Goal: Use online tool/utility: Use online tool/utility

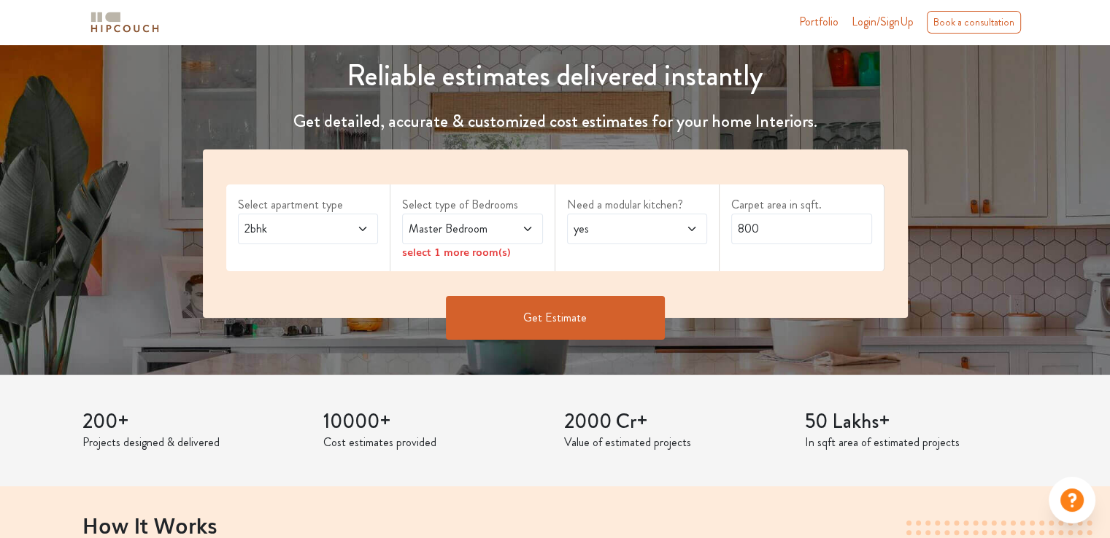
scroll to position [169, 0]
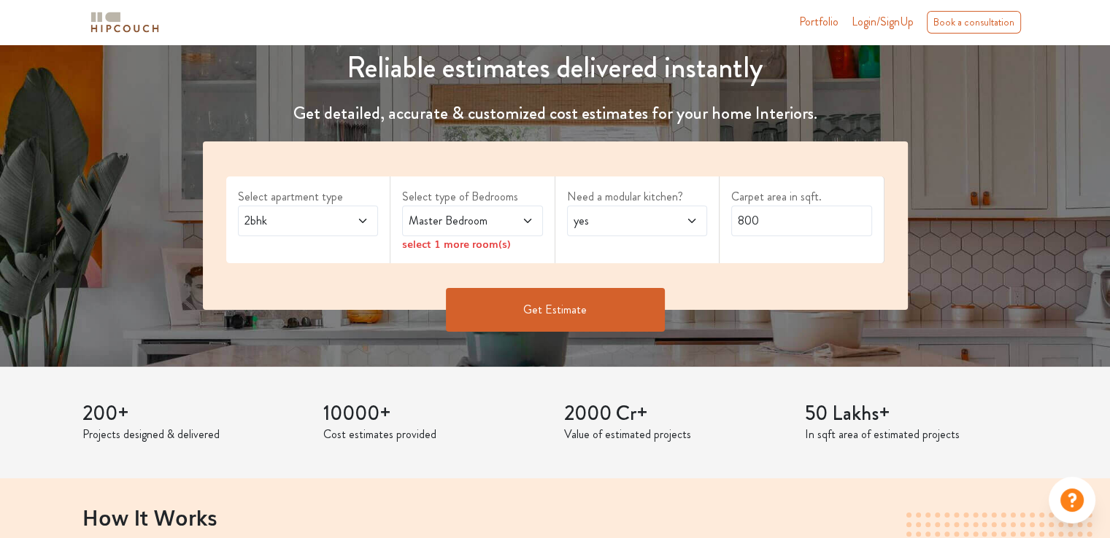
click at [526, 222] on icon at bounding box center [528, 221] width 12 height 12
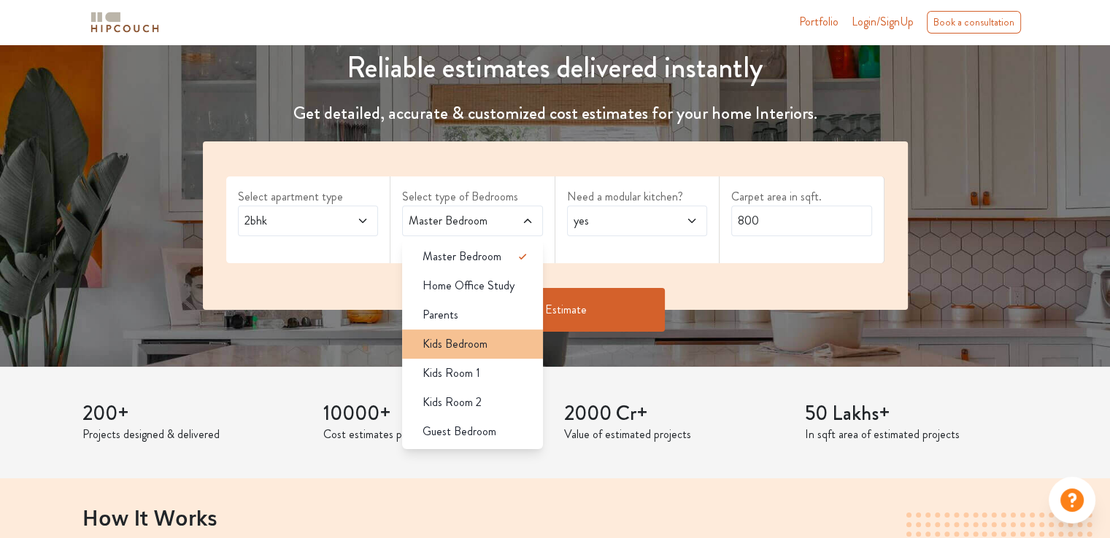
click at [508, 345] on div "Kids Bedroom" at bounding box center [477, 345] width 132 height 18
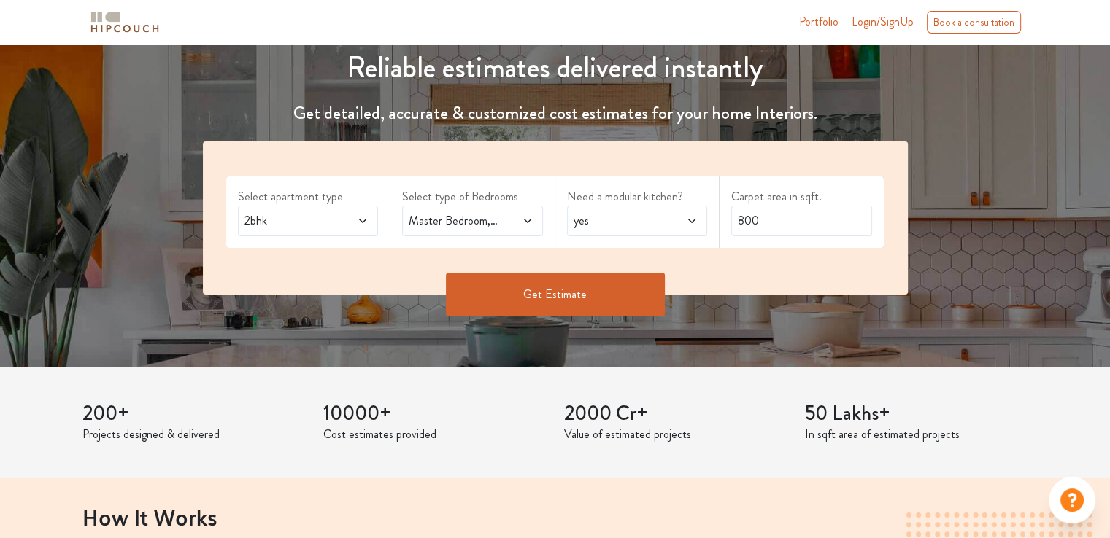
click at [363, 221] on icon at bounding box center [362, 221] width 7 height 4
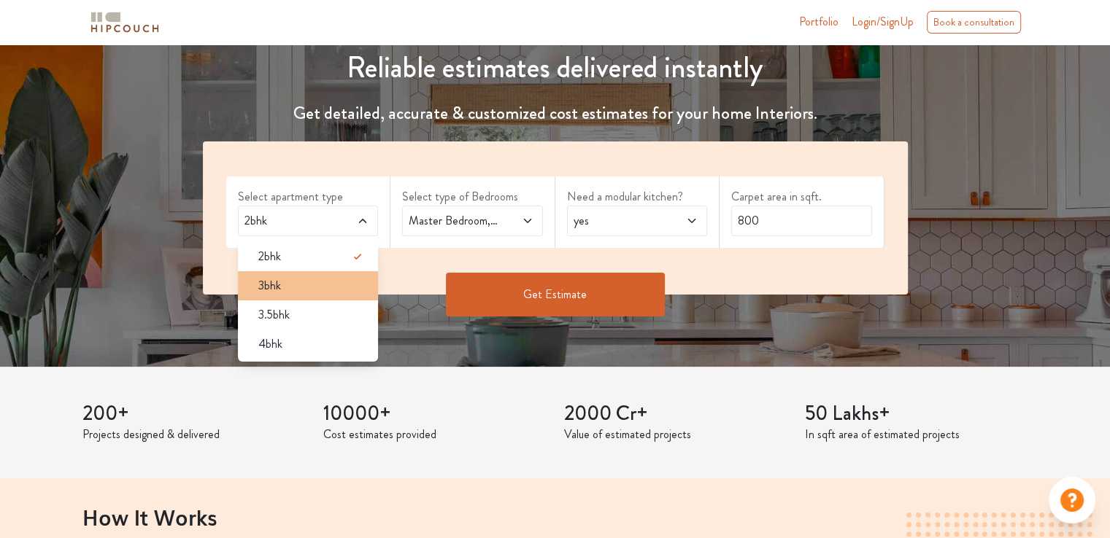
click at [336, 277] on div "3bhk" at bounding box center [313, 286] width 132 height 18
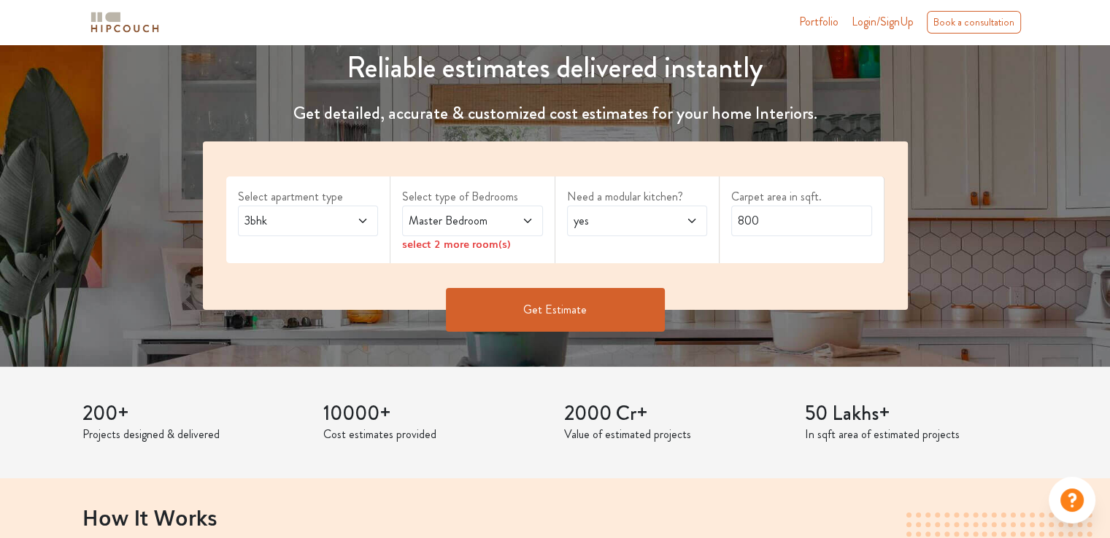
click at [525, 220] on icon at bounding box center [526, 221] width 7 height 4
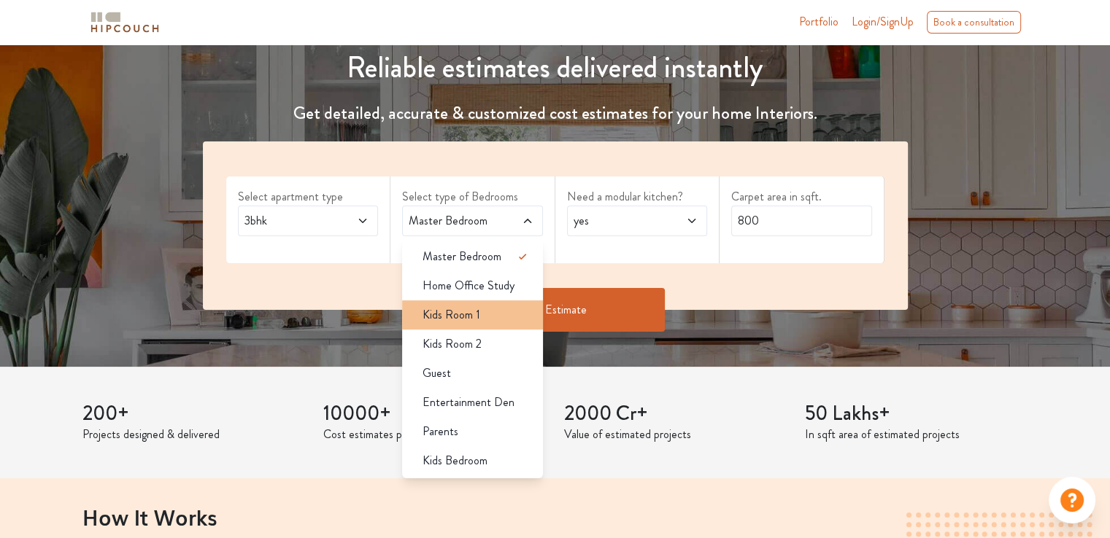
click at [508, 313] on div "Kids Room 1" at bounding box center [477, 315] width 132 height 18
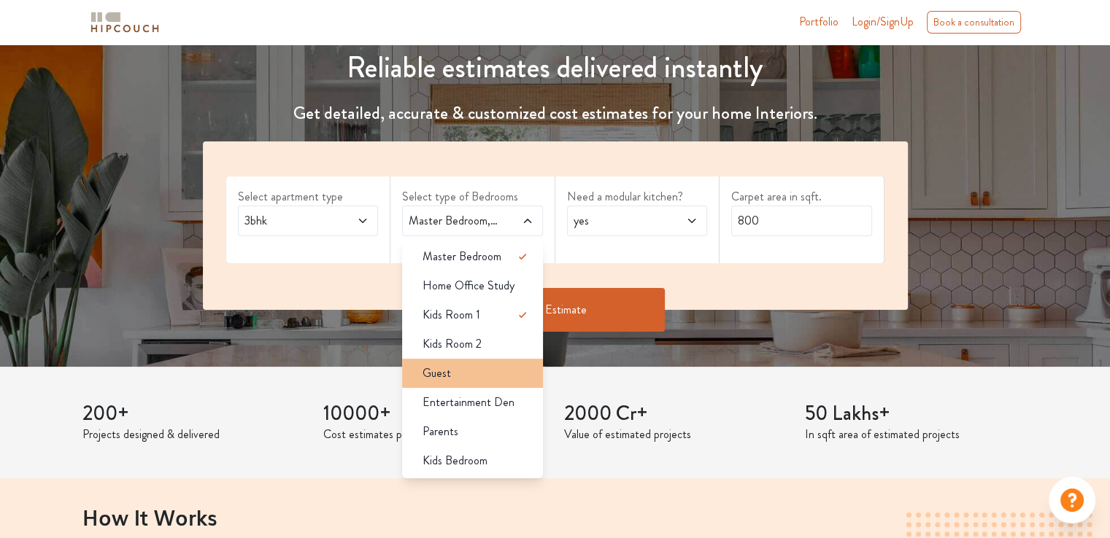
click at [498, 374] on div "Guest" at bounding box center [477, 374] width 132 height 18
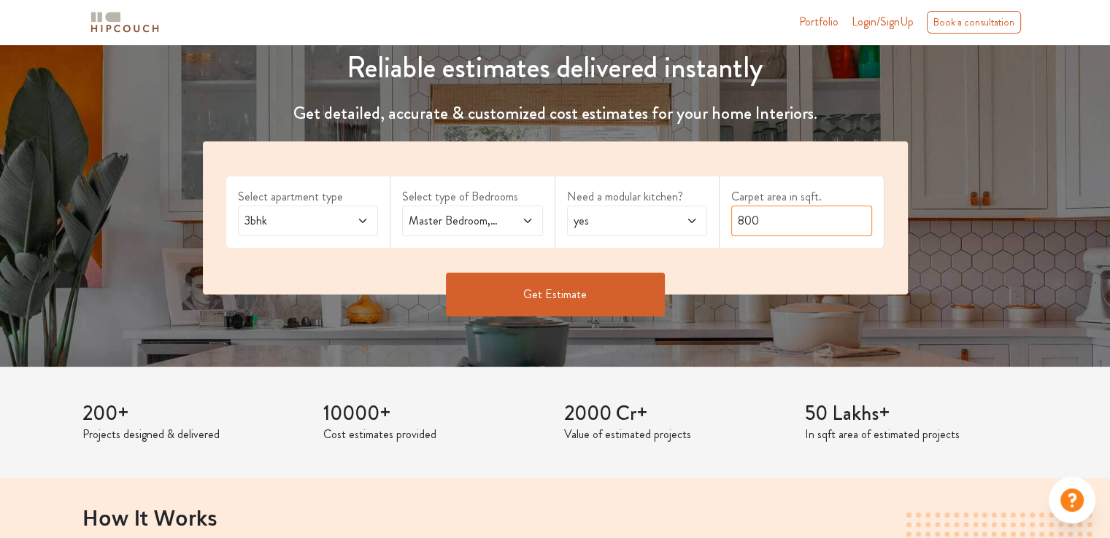
click at [775, 224] on input "800" at bounding box center [801, 221] width 141 height 31
type input "8"
type input "1000"
click at [622, 291] on button "Get Estimate" at bounding box center [555, 295] width 219 height 44
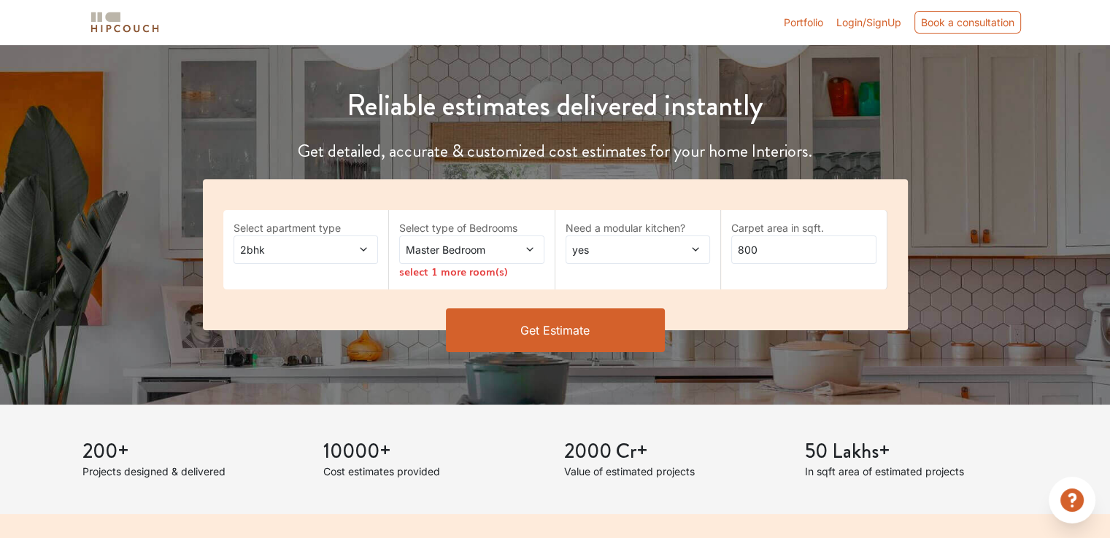
scroll to position [169, 0]
